Goal: Transaction & Acquisition: Purchase product/service

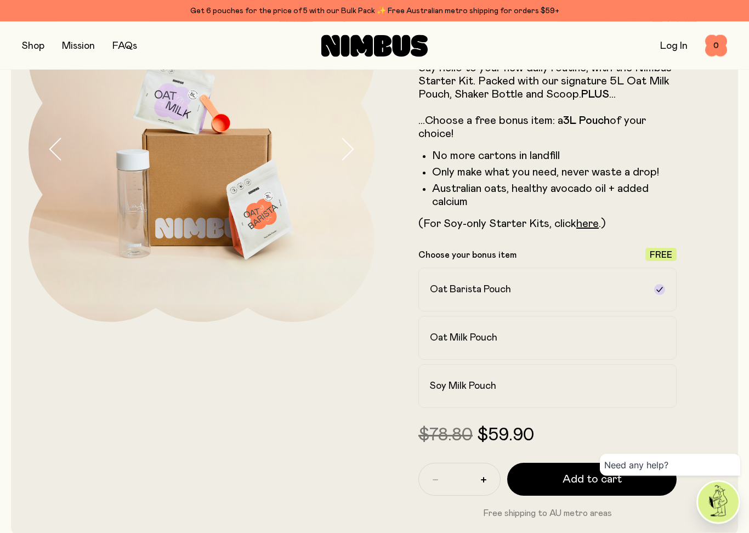
scroll to position [125, 0]
click at [435, 286] on h2 "Oat Barista Pouch" at bounding box center [470, 289] width 81 height 13
click at [440, 392] on h2 "Soy Milk Pouch" at bounding box center [463, 385] width 66 height 13
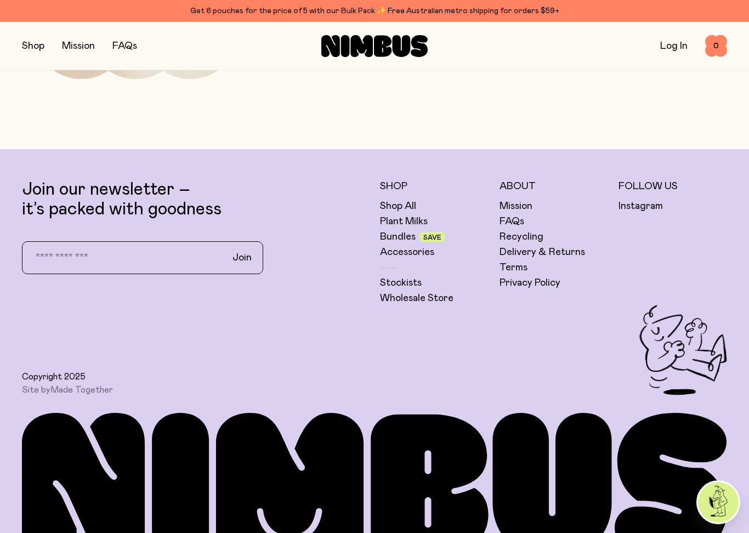
scroll to position [3697, 0]
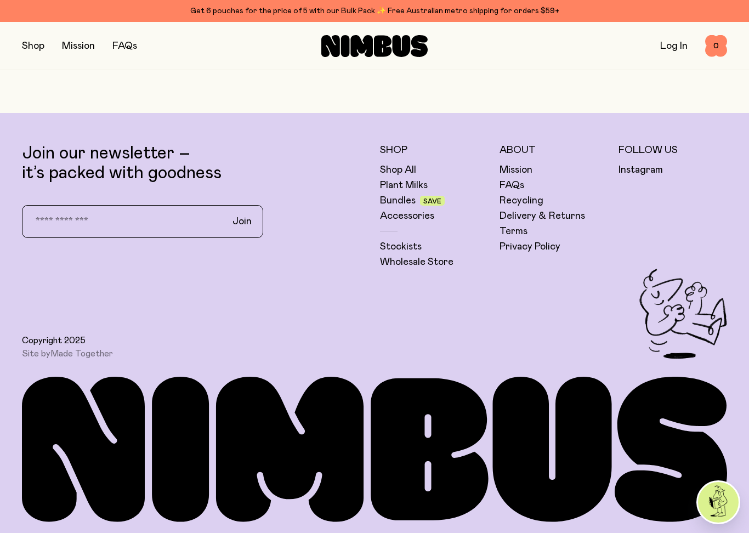
click at [558, 220] on link "Delivery & Returns" at bounding box center [543, 215] width 86 height 13
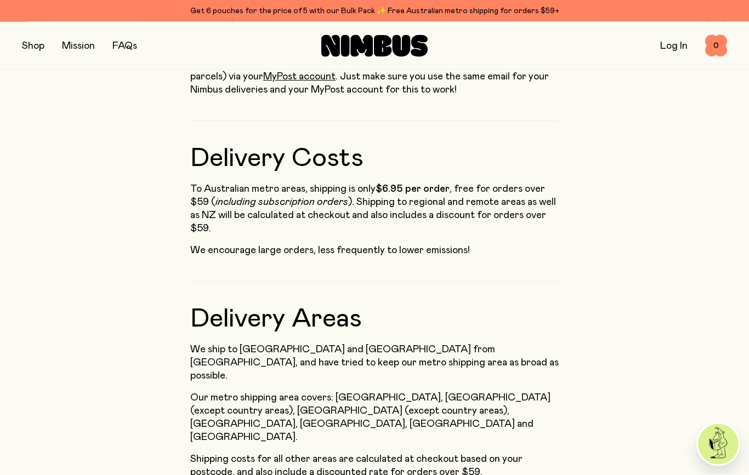
scroll to position [308, 0]
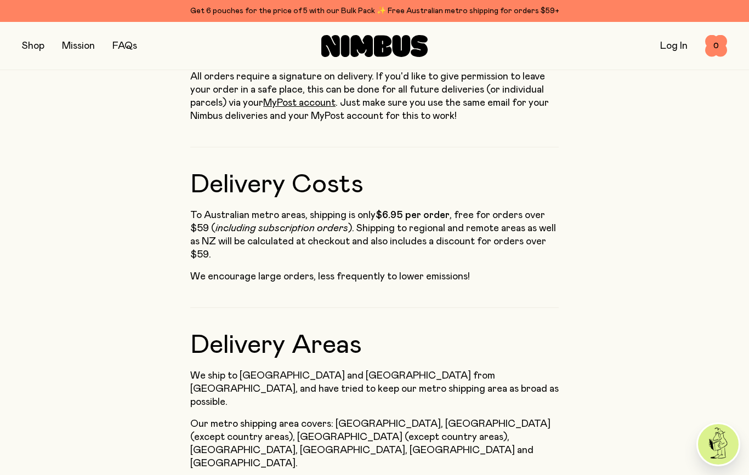
click at [34, 44] on button "button" at bounding box center [33, 45] width 22 height 15
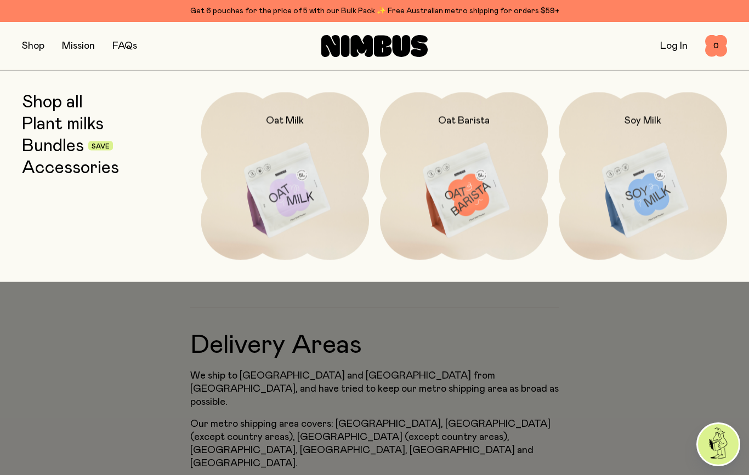
click at [67, 144] on link "Bundles" at bounding box center [53, 146] width 62 height 20
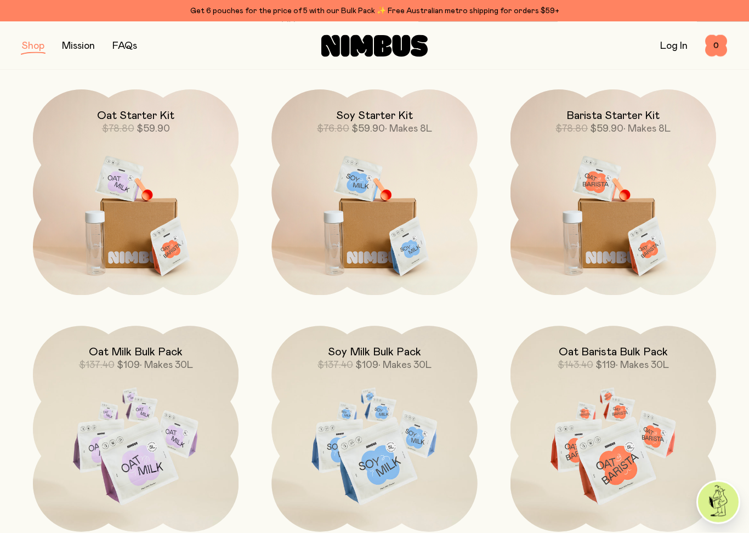
scroll to position [145, 0]
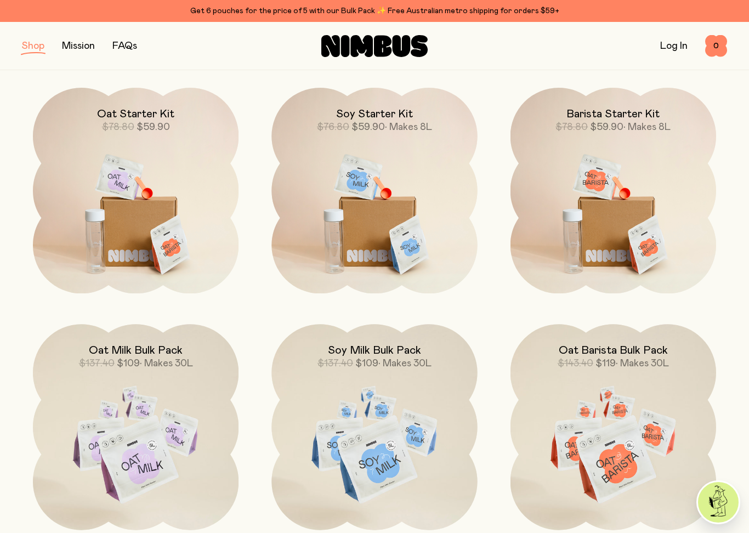
click at [440, 277] on img at bounding box center [374, 209] width 206 height 242
